Goal: Task Accomplishment & Management: Manage account settings

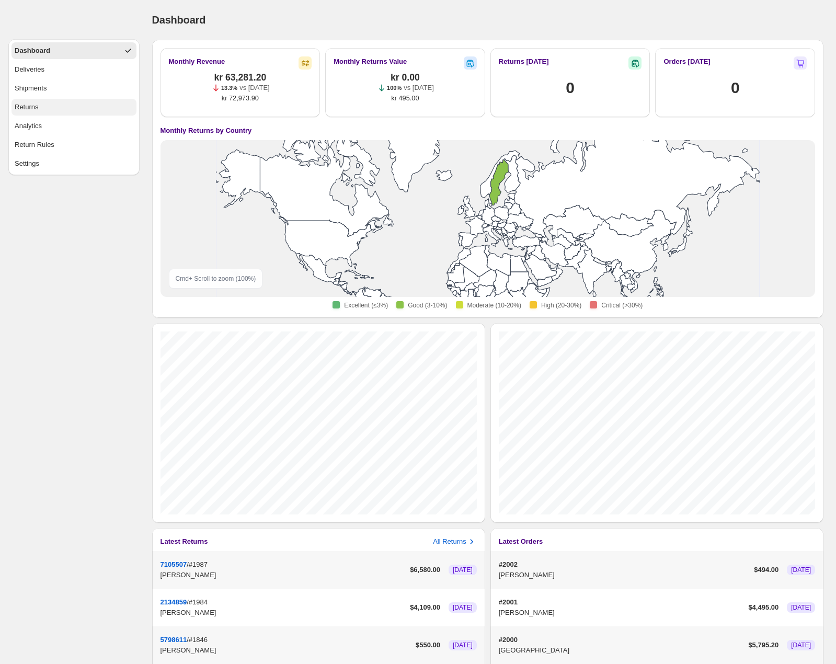
click at [73, 104] on button "Returns" at bounding box center [73, 107] width 125 height 17
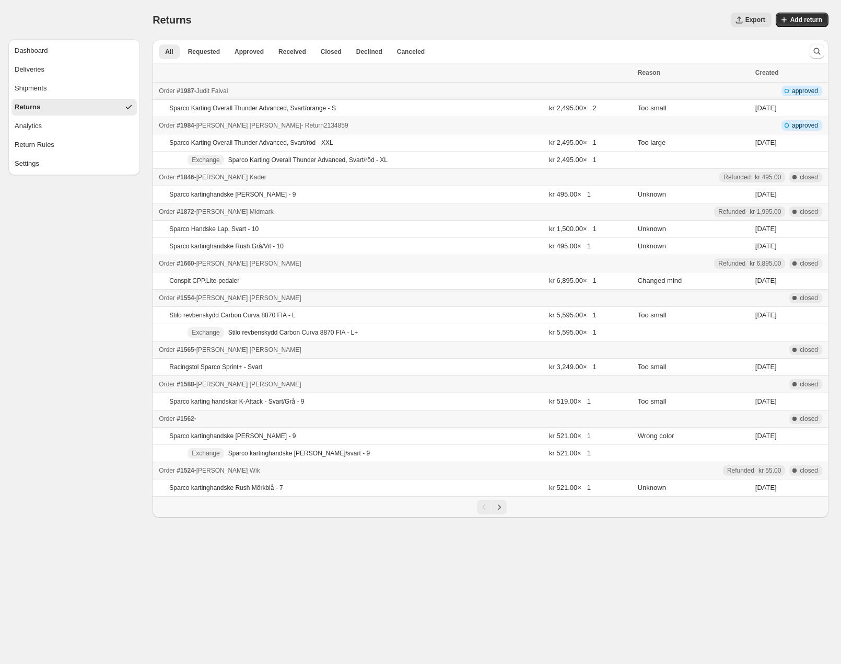
click at [352, 126] on div "Order #1984 - Peder Magnusson - Return 2134859" at bounding box center [395, 125] width 472 height 10
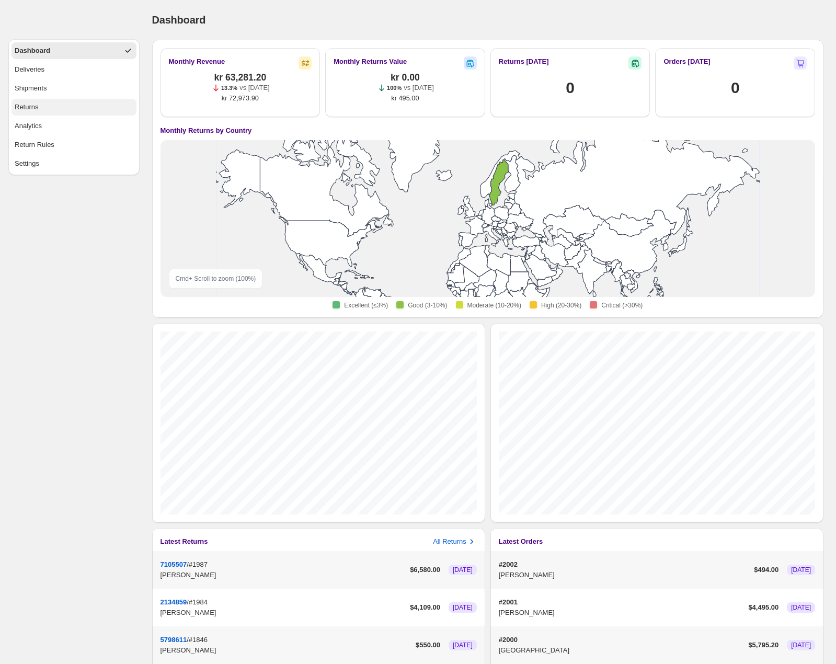
click at [65, 109] on button "Returns" at bounding box center [73, 107] width 125 height 17
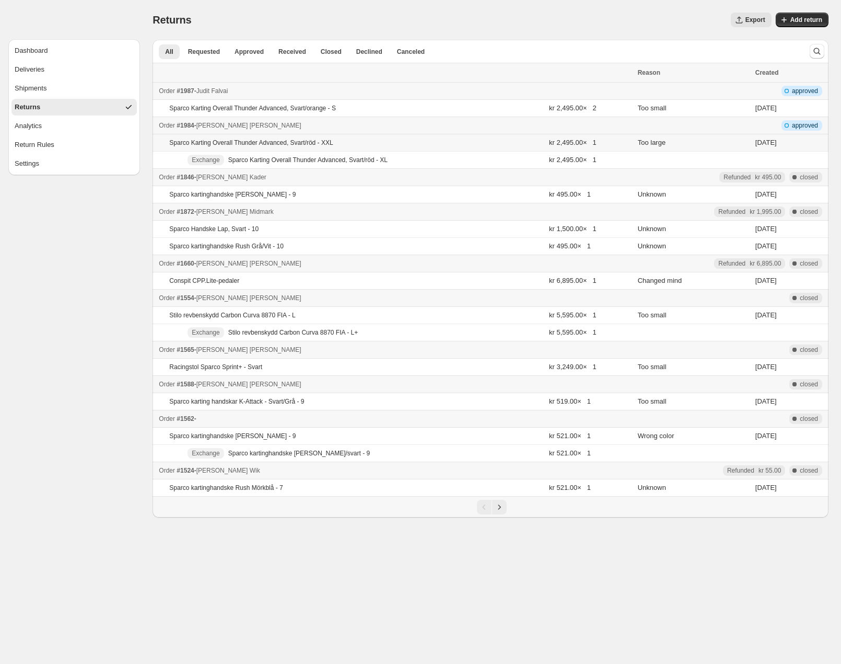
click at [408, 145] on td "Sparco Karting Overall Thunder Advanced, Svart/röd - XXL" at bounding box center [350, 142] width 394 height 17
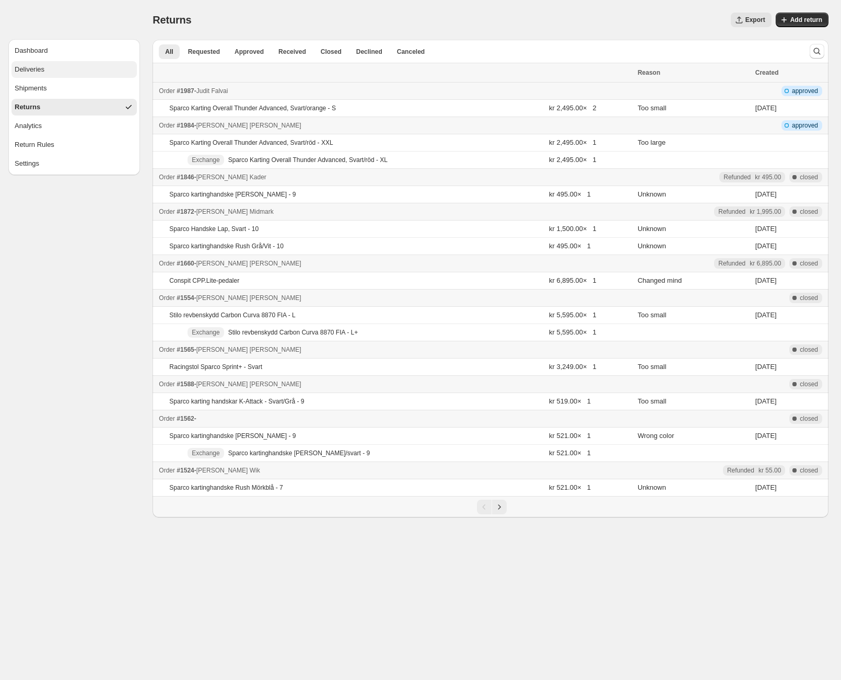
click at [52, 71] on button "Deliveries" at bounding box center [73, 69] width 125 height 17
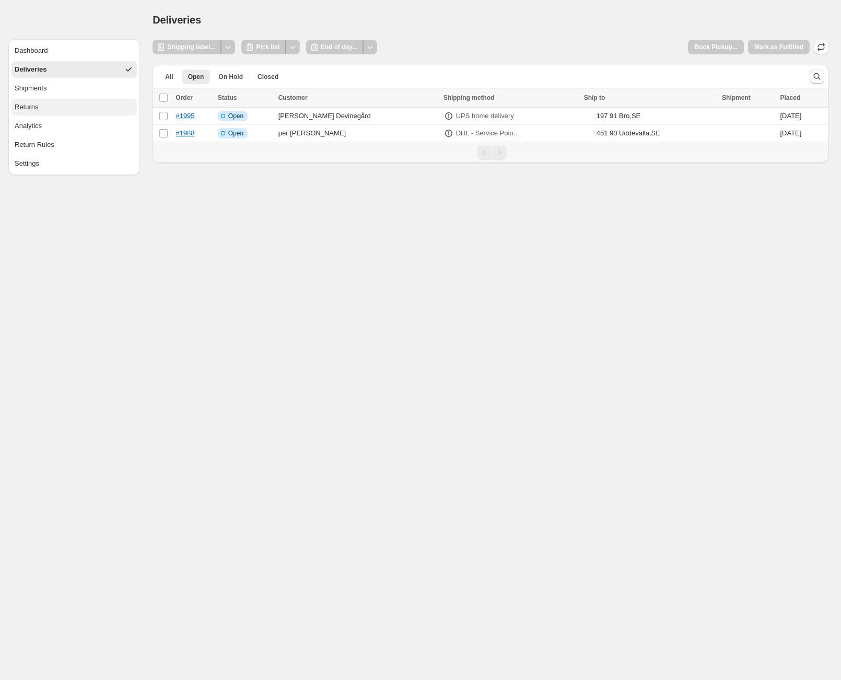
click at [87, 109] on button "Returns" at bounding box center [73, 107] width 125 height 17
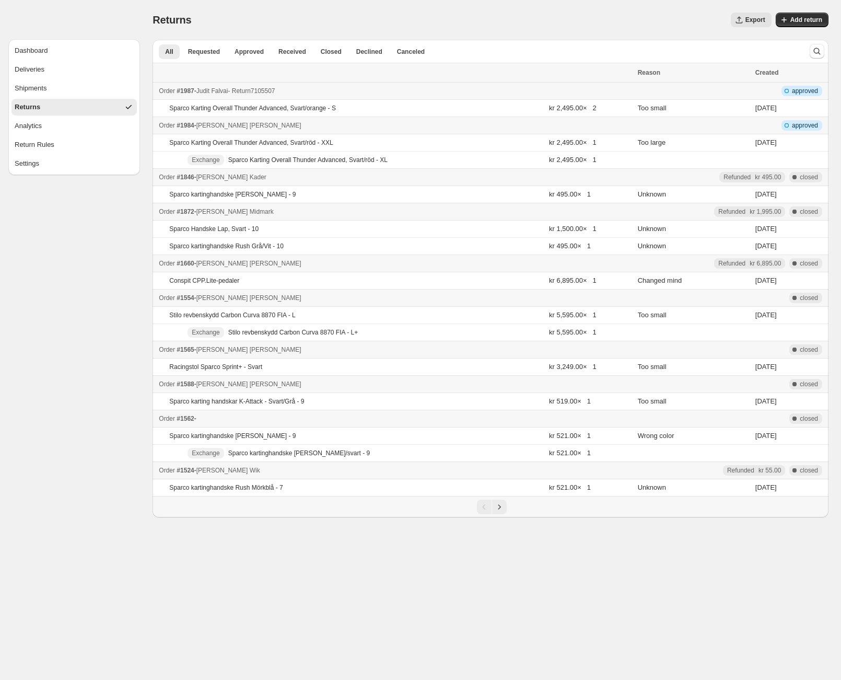
click at [405, 89] on div "Order #1987 - [PERSON_NAME] - Return 7105507" at bounding box center [395, 91] width 472 height 10
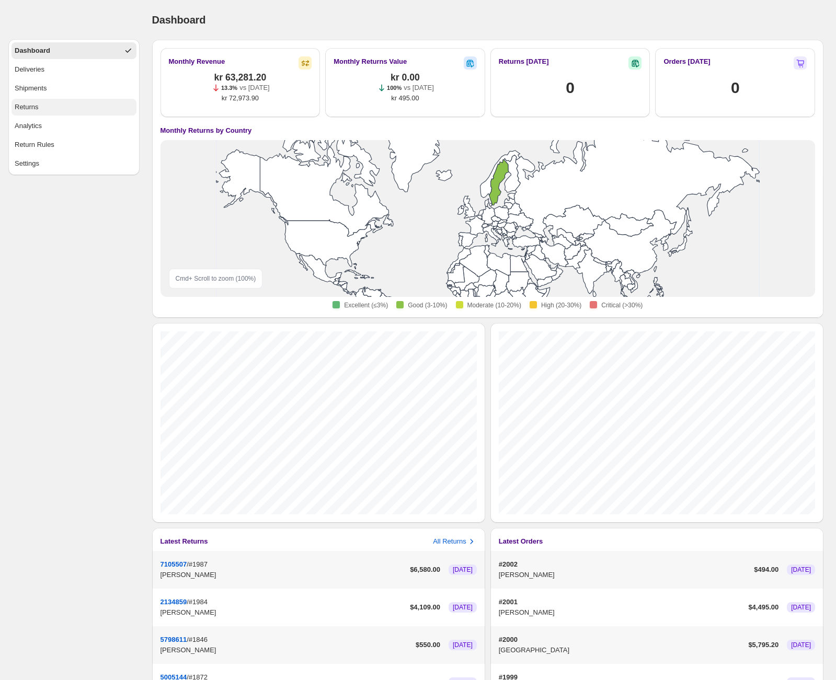
click at [50, 110] on button "Returns" at bounding box center [73, 107] width 125 height 17
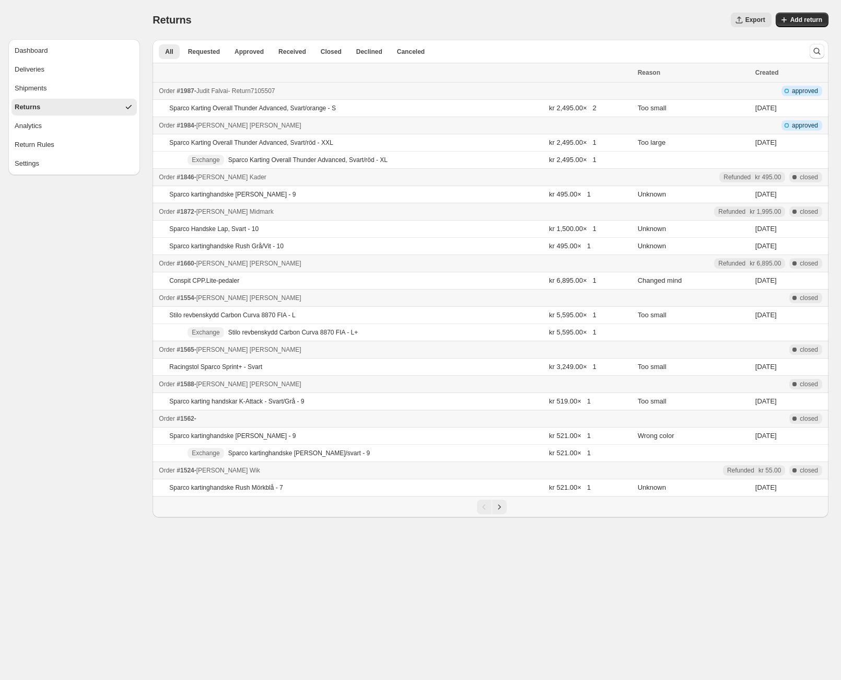
click at [414, 91] on div "Order #1987 - [PERSON_NAME] - Return 7105507" at bounding box center [395, 91] width 472 height 10
click at [207, 49] on span "Requested" at bounding box center [204, 52] width 32 height 8
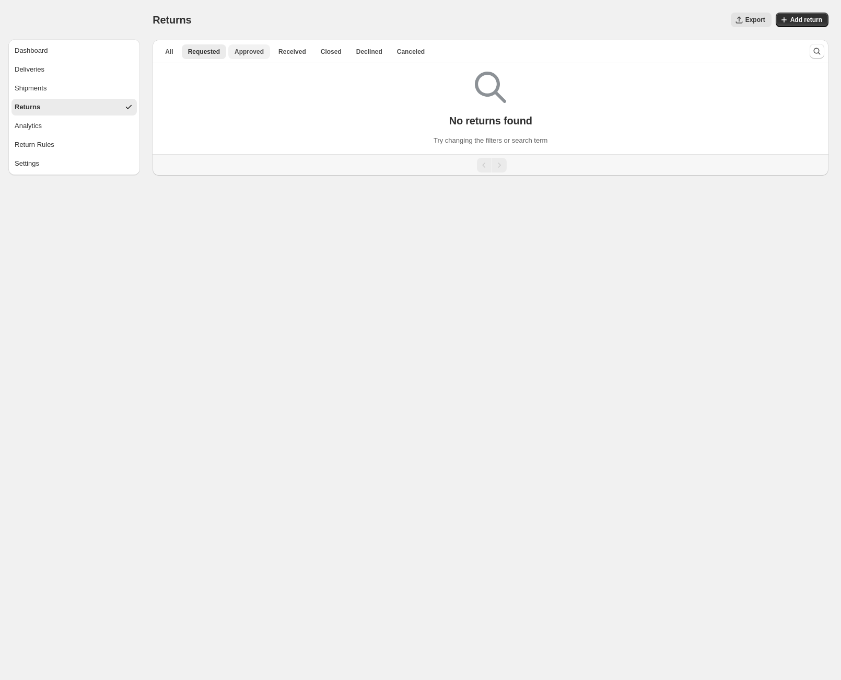
click at [261, 53] on span "Approved" at bounding box center [249, 52] width 29 height 8
